Goal: Understand process/instructions: Learn how to perform a task or action

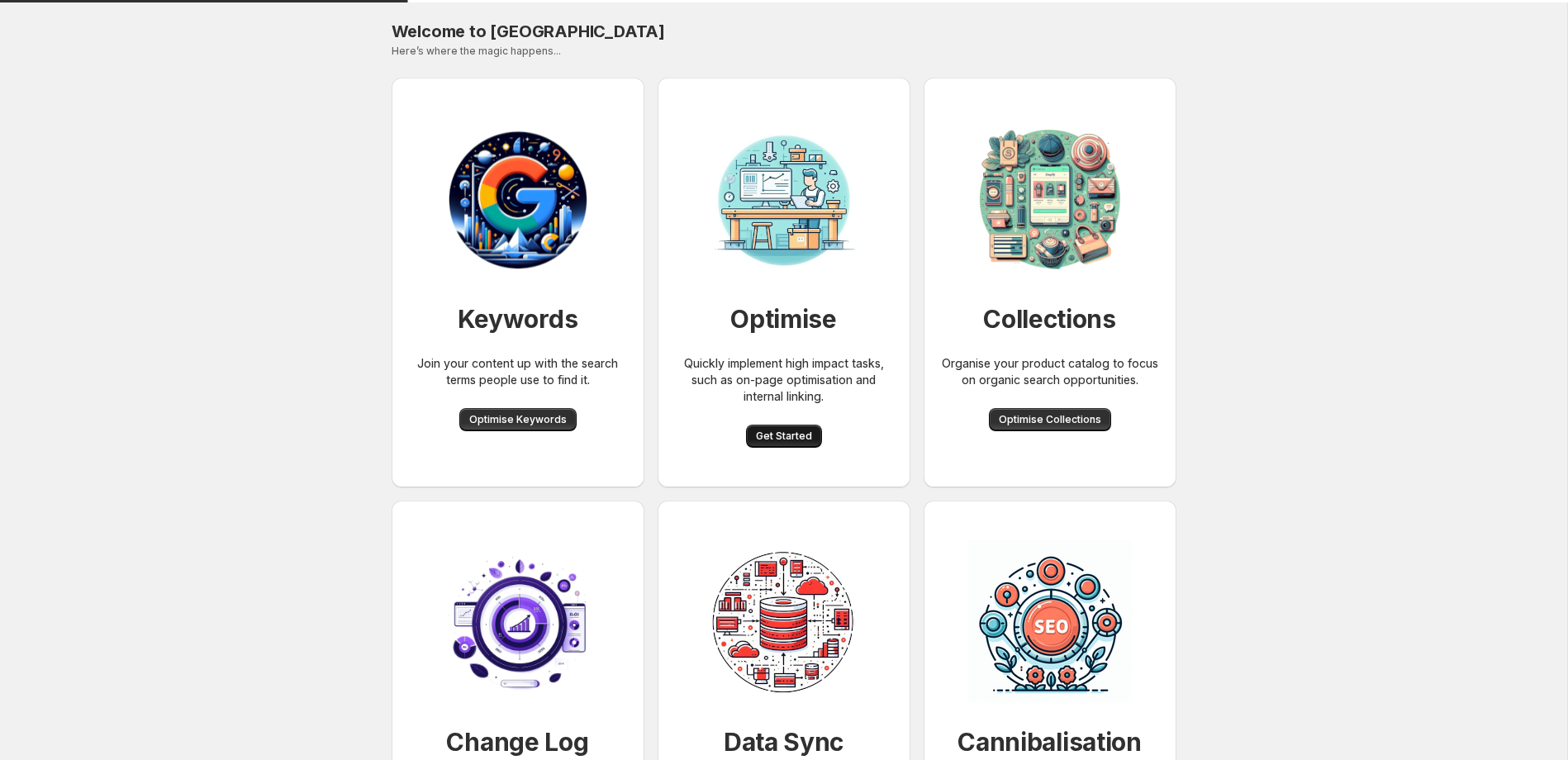
click at [802, 436] on span "Get Started" at bounding box center [784, 436] width 56 height 14
click at [792, 451] on div "Optimise Quickly implement high impact tasks, such as on-page optimisation and …" at bounding box center [783, 282] width 226 height 383
click at [794, 447] on button "Get Started" at bounding box center [784, 435] width 76 height 23
